Goal: Information Seeking & Learning: Learn about a topic

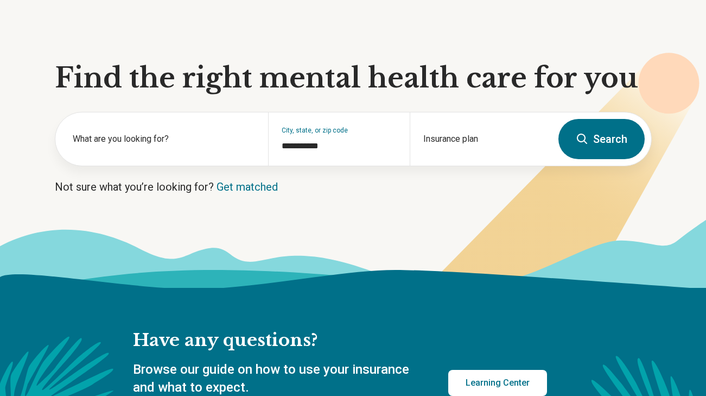
scroll to position [91, 0]
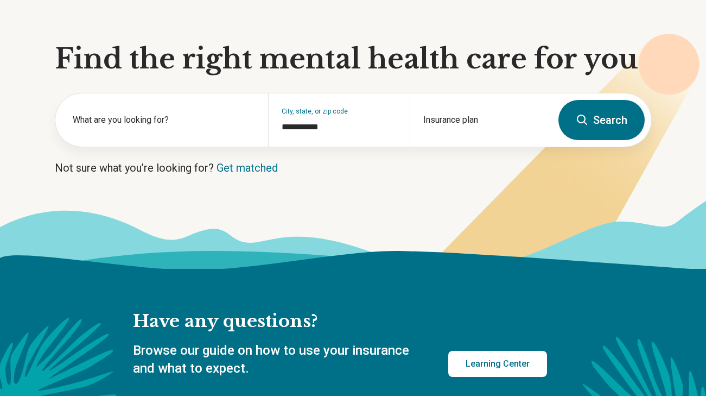
type input "**********"
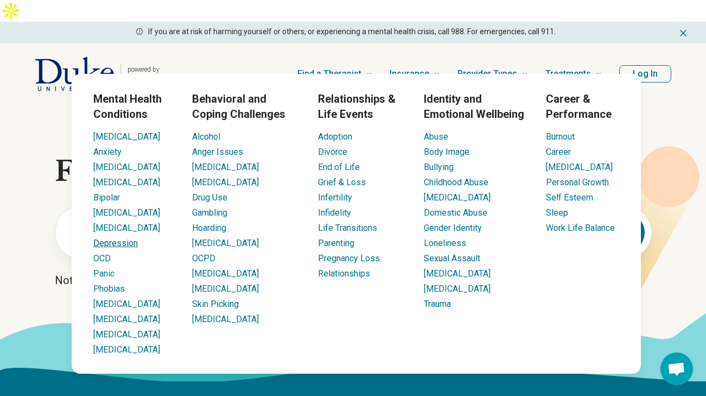
click at [103, 238] on link "Depression" at bounding box center [115, 243] width 44 height 10
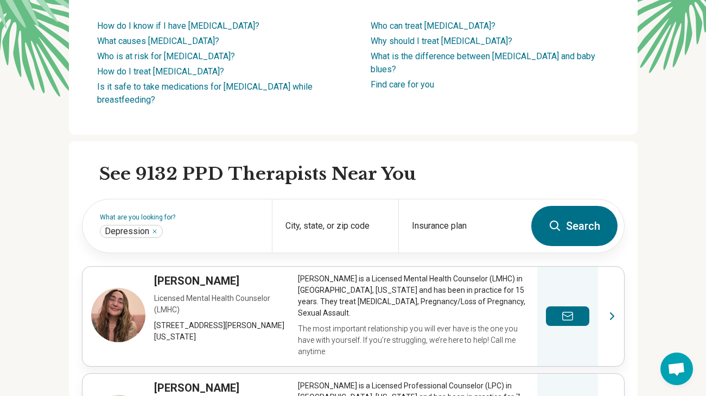
scroll to position [269, 0]
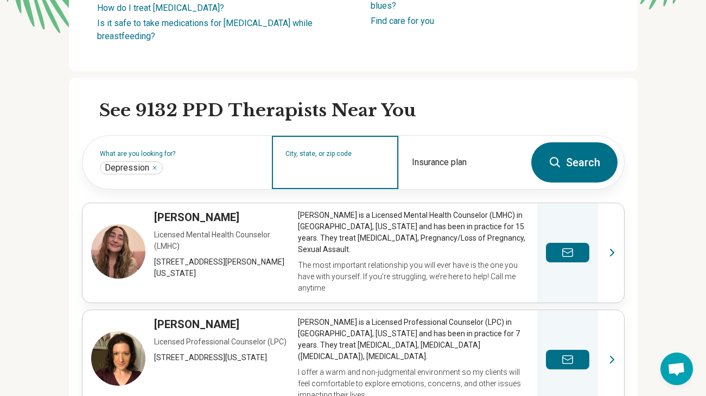
click at [333, 155] on div "City, state, or zip code" at bounding box center [335, 162] width 126 height 53
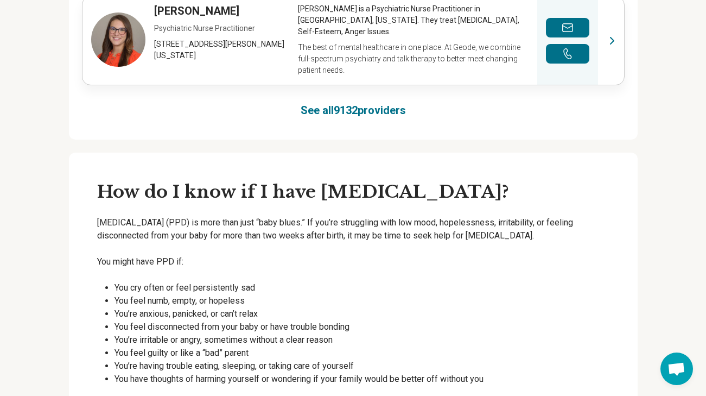
scroll to position [963, 0]
